Goal: Information Seeking & Learning: Learn about a topic

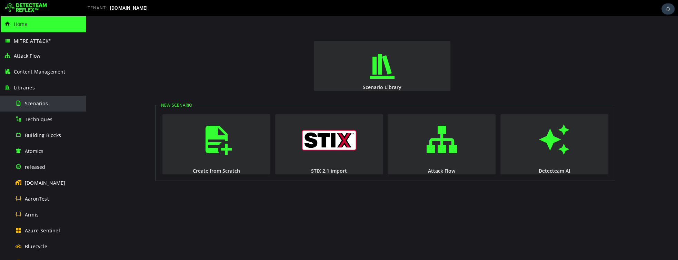
click at [39, 103] on span "Scenarios" at bounding box center [36, 103] width 23 height 7
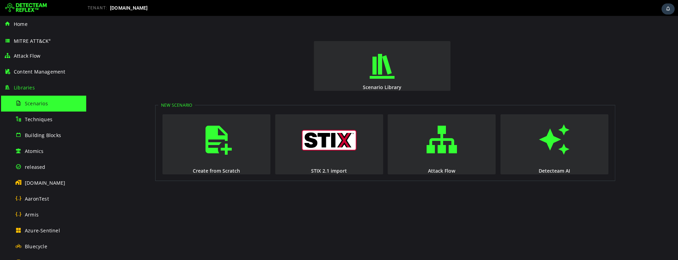
click at [34, 103] on span "Scenarios" at bounding box center [36, 103] width 23 height 7
click at [57, 105] on div "Scenarios" at bounding box center [48, 103] width 67 height 16
click at [35, 124] on div "Techniques" at bounding box center [48, 119] width 67 height 16
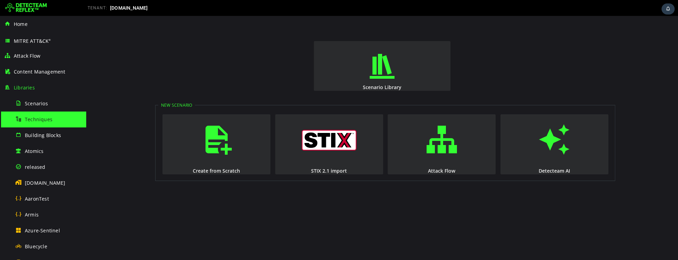
click at [35, 120] on span "Techniques" at bounding box center [39, 119] width 28 height 7
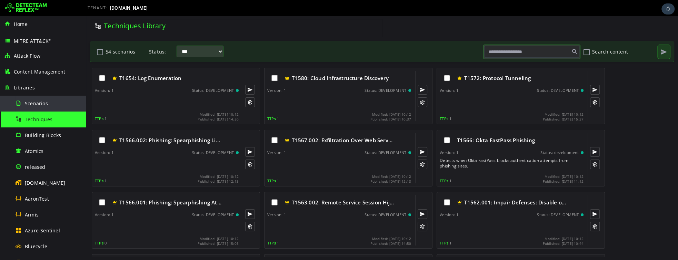
click at [30, 104] on span "Scenarios" at bounding box center [36, 103] width 23 height 7
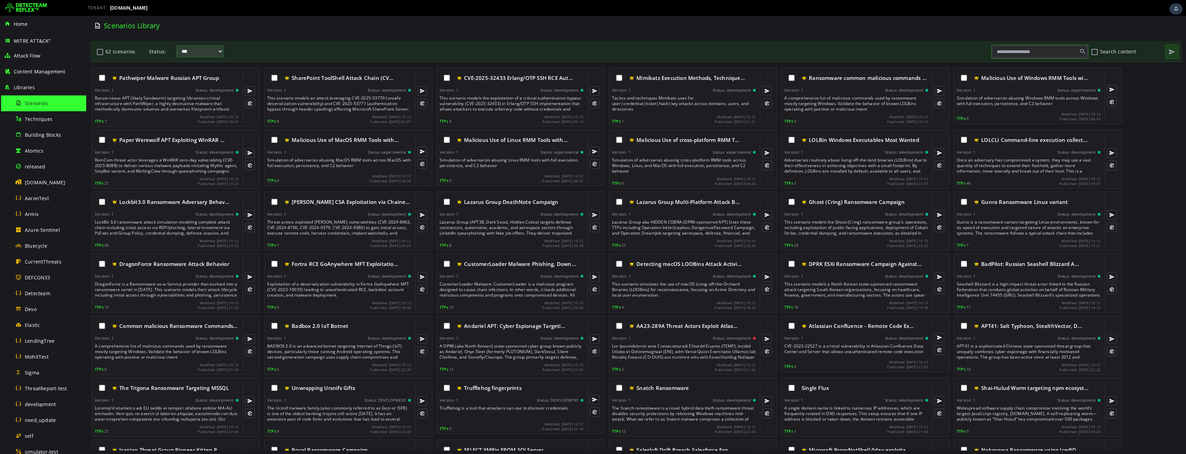
click at [10, 8] on img at bounding box center [26, 7] width 42 height 11
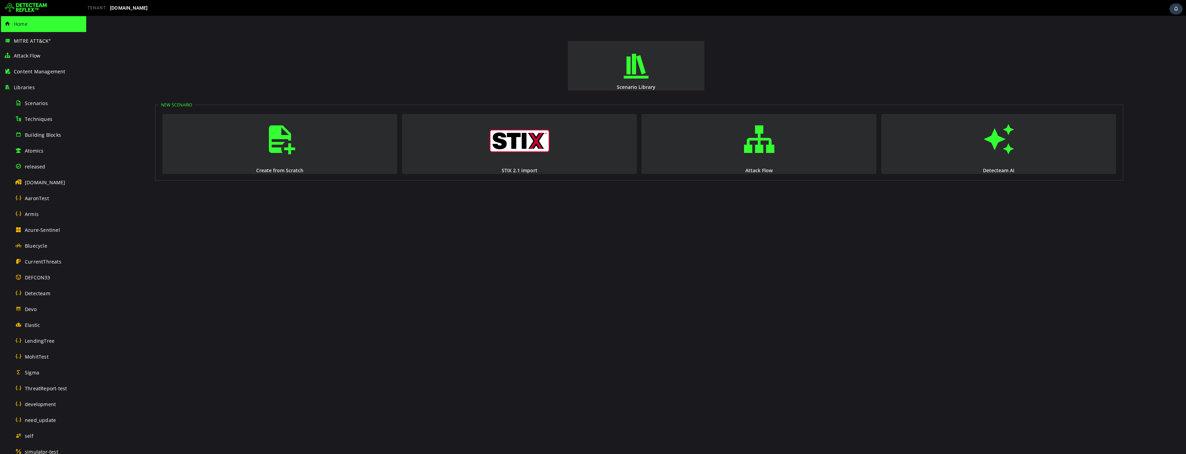
click at [8, 9] on img at bounding box center [26, 7] width 42 height 11
click at [41, 181] on span "[DOMAIN_NAME]" at bounding box center [45, 182] width 41 height 7
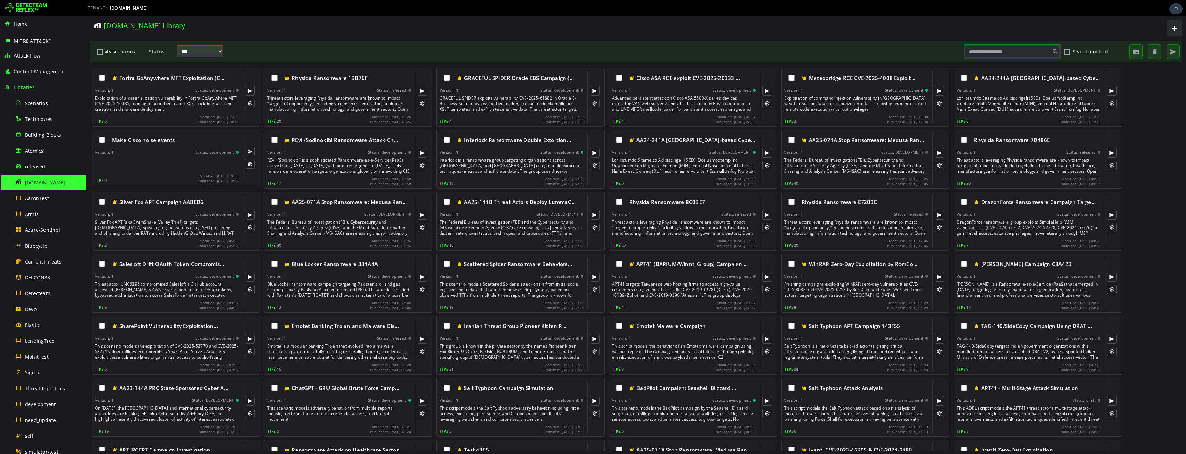
click at [254, 30] on div "detecteam.com Library" at bounding box center [359, 28] width 538 height 17
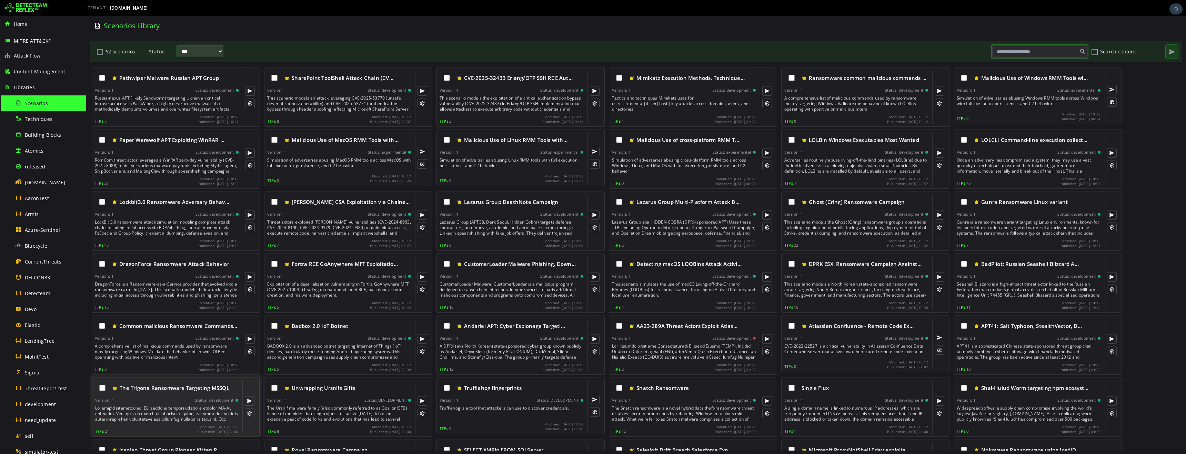
click at [101, 401] on div "Version: 1" at bounding box center [104, 400] width 19 height 5
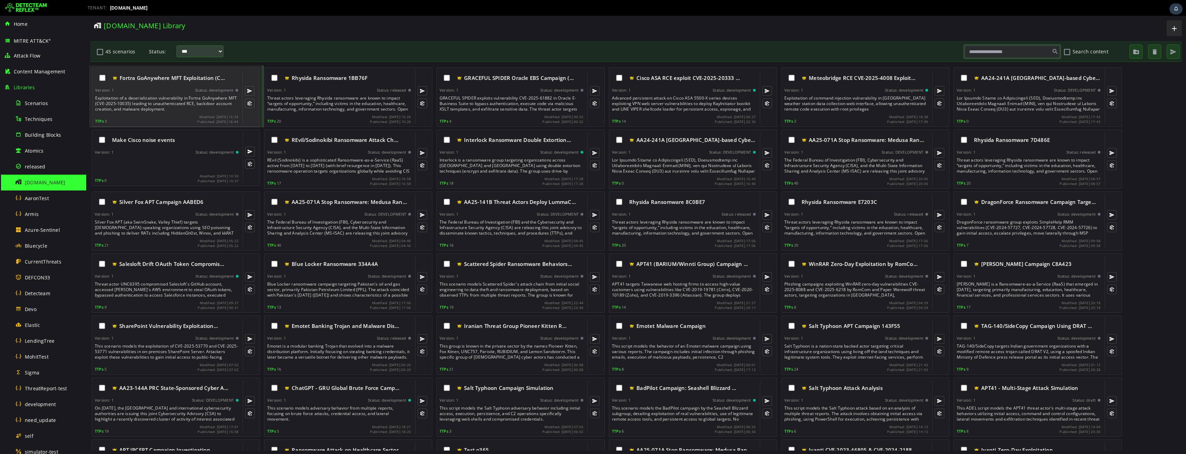
click at [155, 103] on div "Exploitation of a deserialization vulnerability in Fortra GoAnywhere MFT (CVE-2…" at bounding box center [167, 103] width 144 height 17
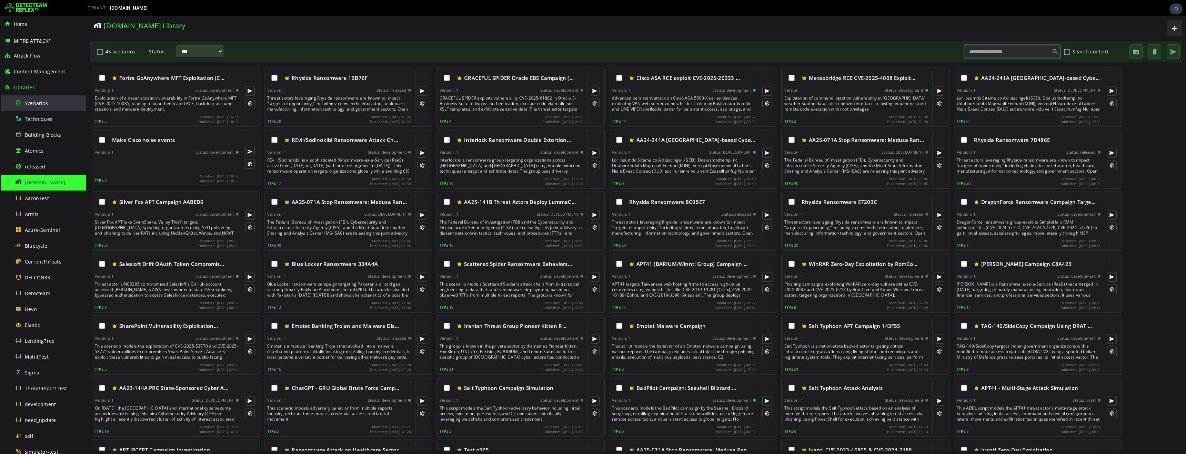
click at [32, 101] on span "Scenarios" at bounding box center [36, 103] width 23 height 7
click at [47, 184] on span "[DOMAIN_NAME]" at bounding box center [45, 182] width 41 height 7
click at [33, 185] on span "[DOMAIN_NAME]" at bounding box center [45, 182] width 41 height 7
